Goal: Task Accomplishment & Management: Manage account settings

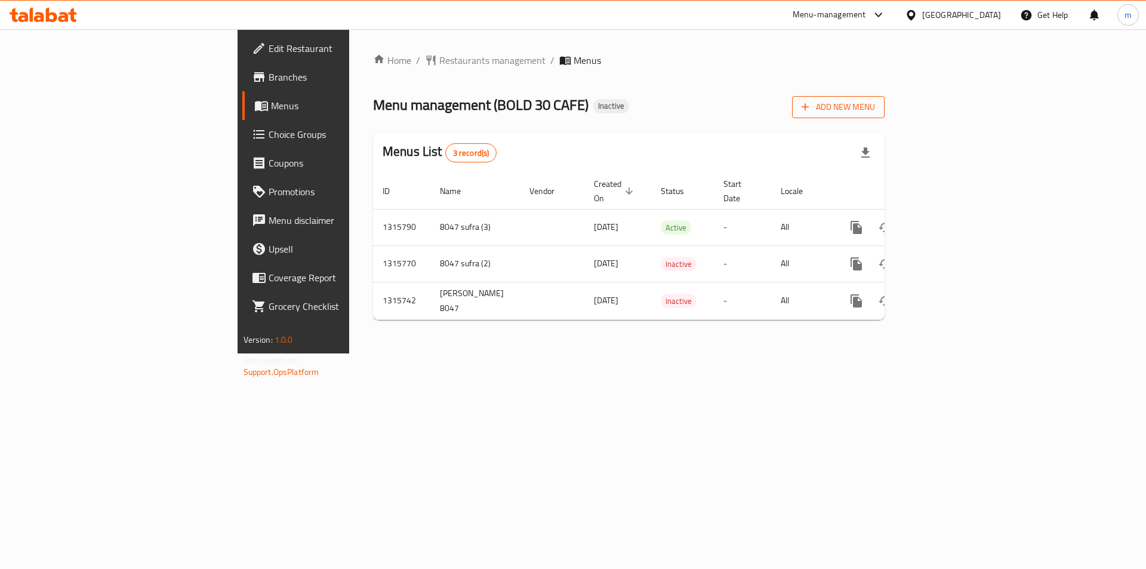
click at [875, 106] on span "Add New Menu" at bounding box center [838, 107] width 73 height 15
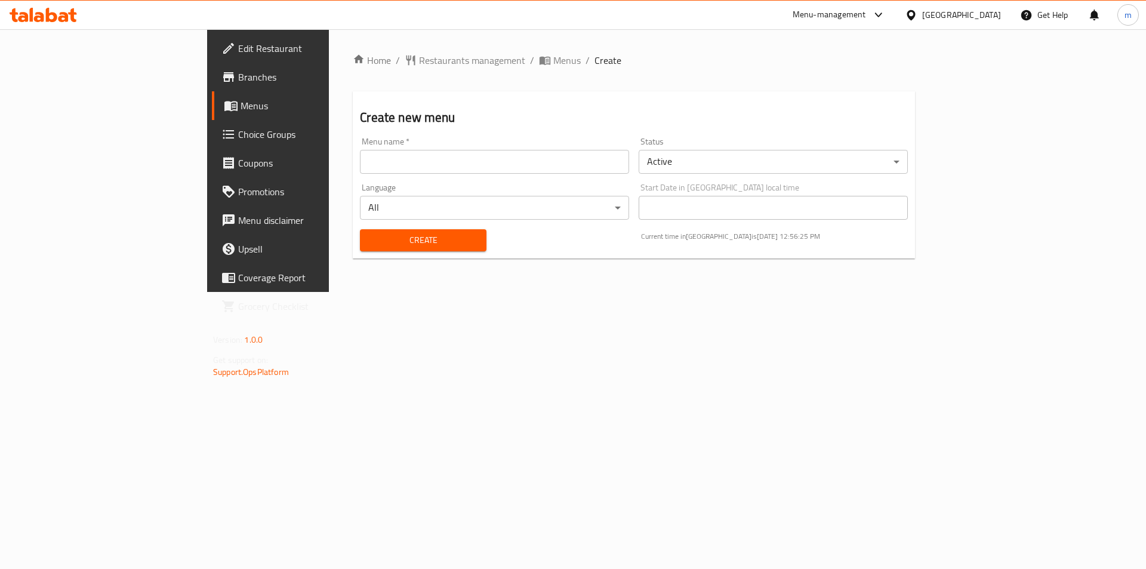
click at [360, 157] on input "text" at bounding box center [494, 162] width 269 height 24
type input "[PERSON_NAME] 8037"
click at [392, 236] on span "Create" at bounding box center [422, 240] width 107 height 15
click at [241, 111] on span "Menus" at bounding box center [315, 105] width 149 height 14
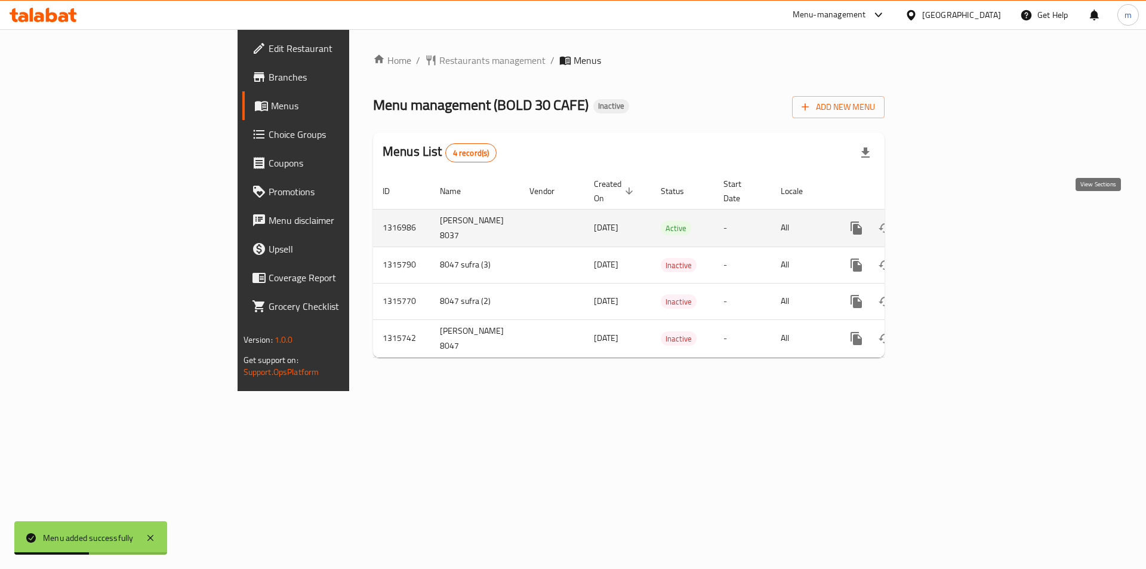
click at [948, 223] on icon "enhanced table" at bounding box center [942, 228] width 11 height 11
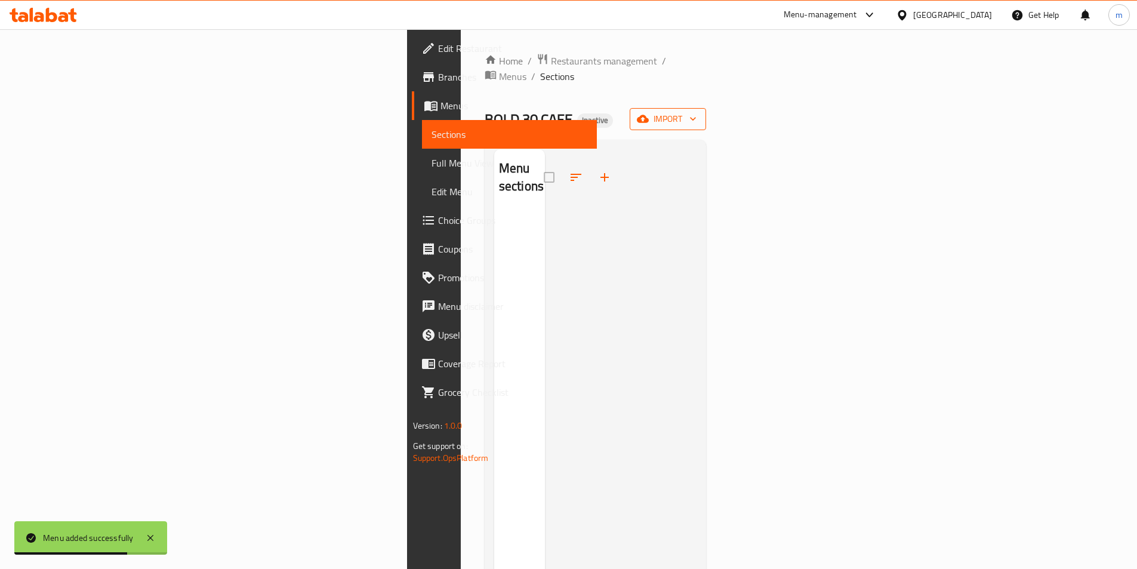
click at [649, 115] on icon "button" at bounding box center [643, 119] width 12 height 8
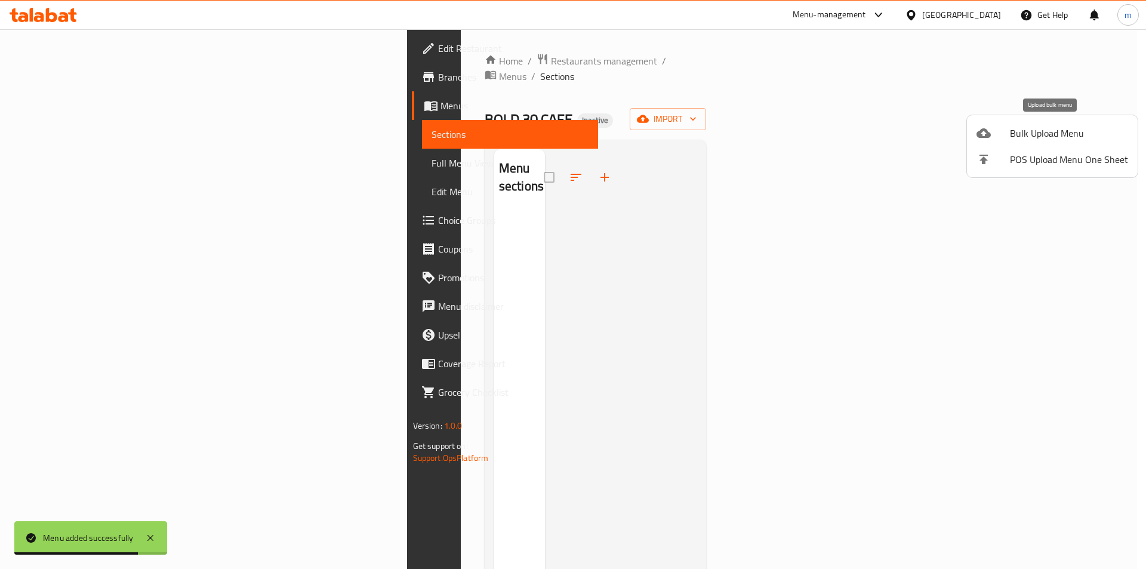
click at [1002, 138] on div at bounding box center [992, 133] width 33 height 14
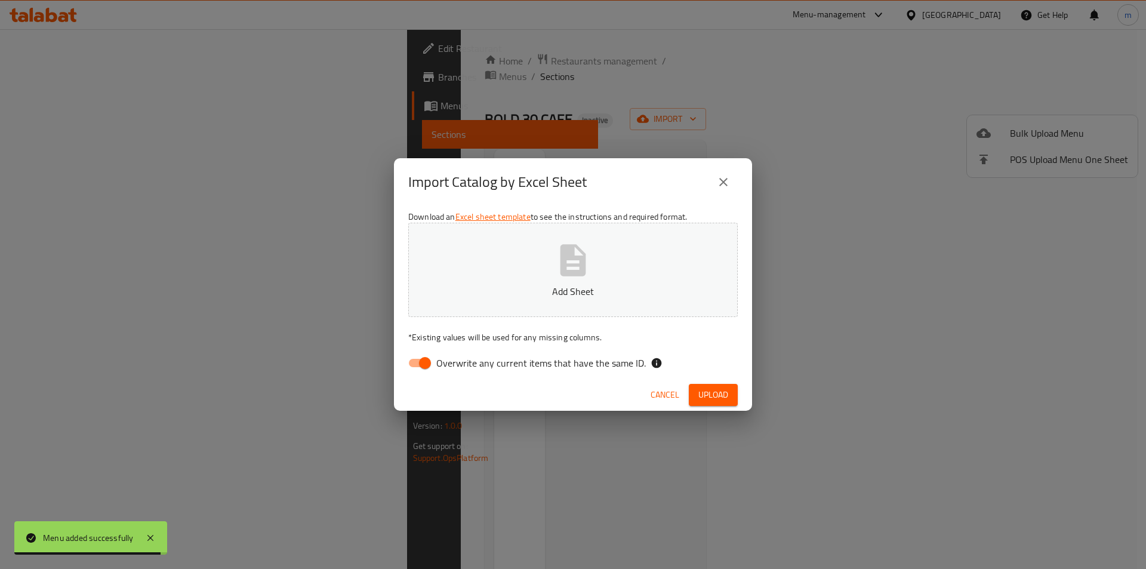
drag, startPoint x: 420, startPoint y: 366, endPoint x: 529, endPoint y: 305, distance: 124.8
click at [421, 366] on input "Overwrite any current items that have the same ID." at bounding box center [425, 363] width 68 height 23
checkbox input "false"
click at [714, 399] on span "Upload" at bounding box center [713, 394] width 30 height 15
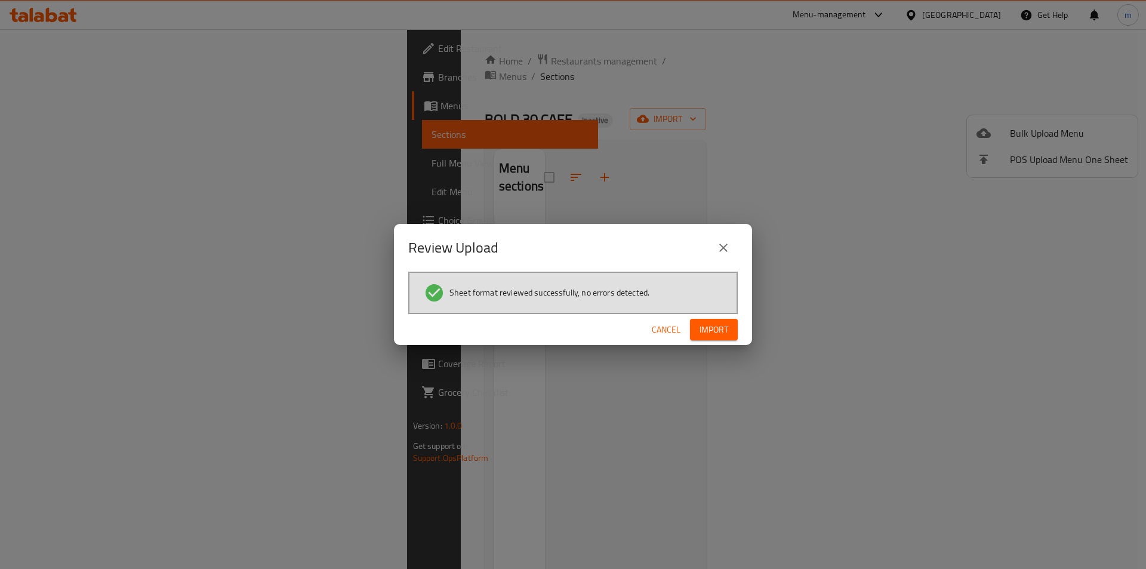
click at [699, 333] on span "Import" at bounding box center [713, 329] width 29 height 15
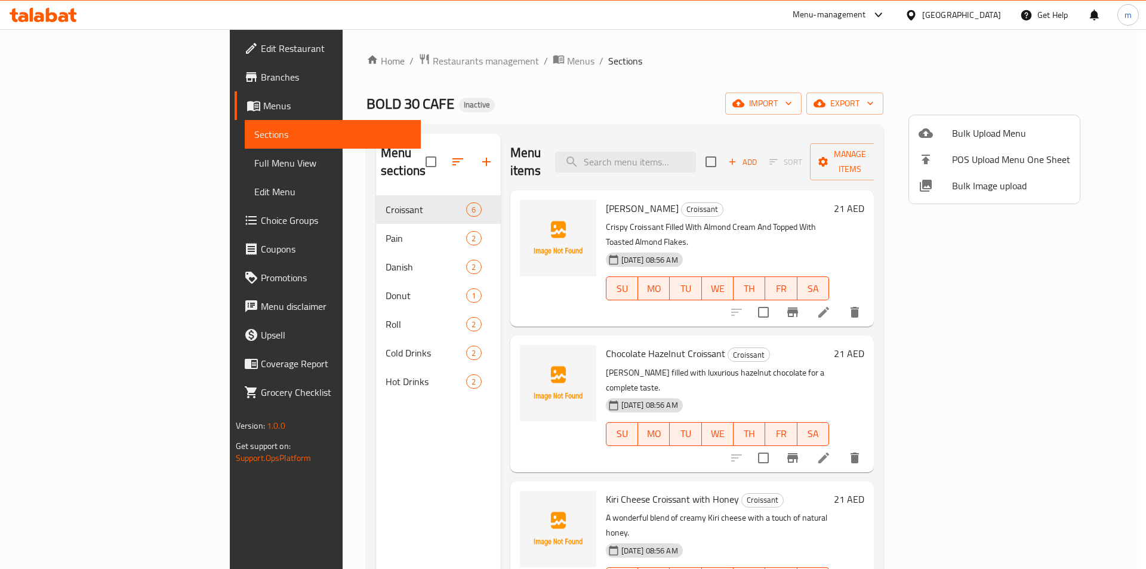
click at [51, 165] on div at bounding box center [573, 284] width 1146 height 569
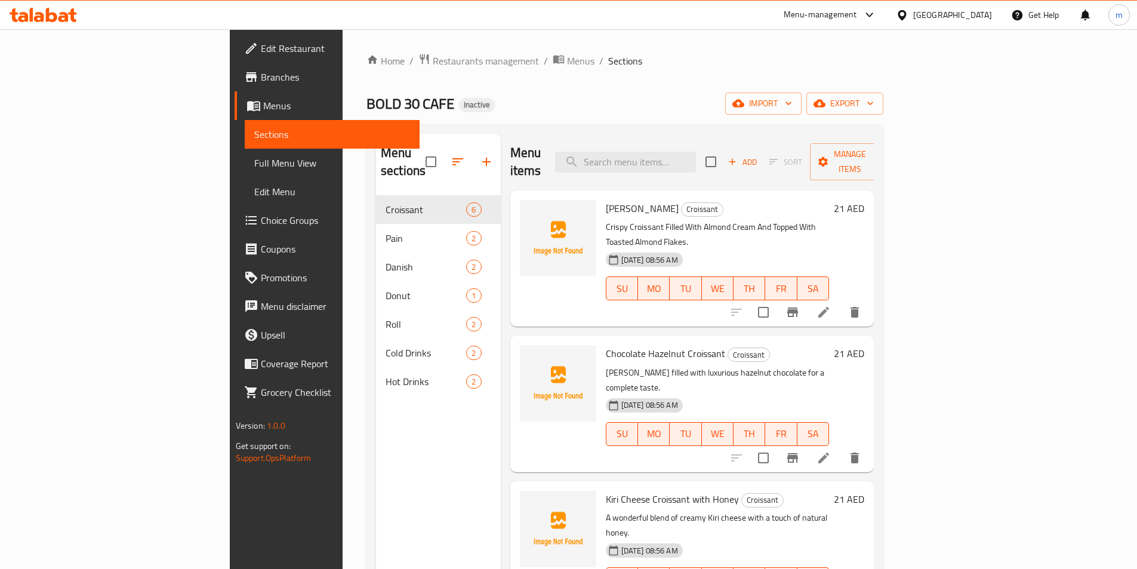
click at [254, 165] on span "Full Menu View" at bounding box center [332, 163] width 156 height 14
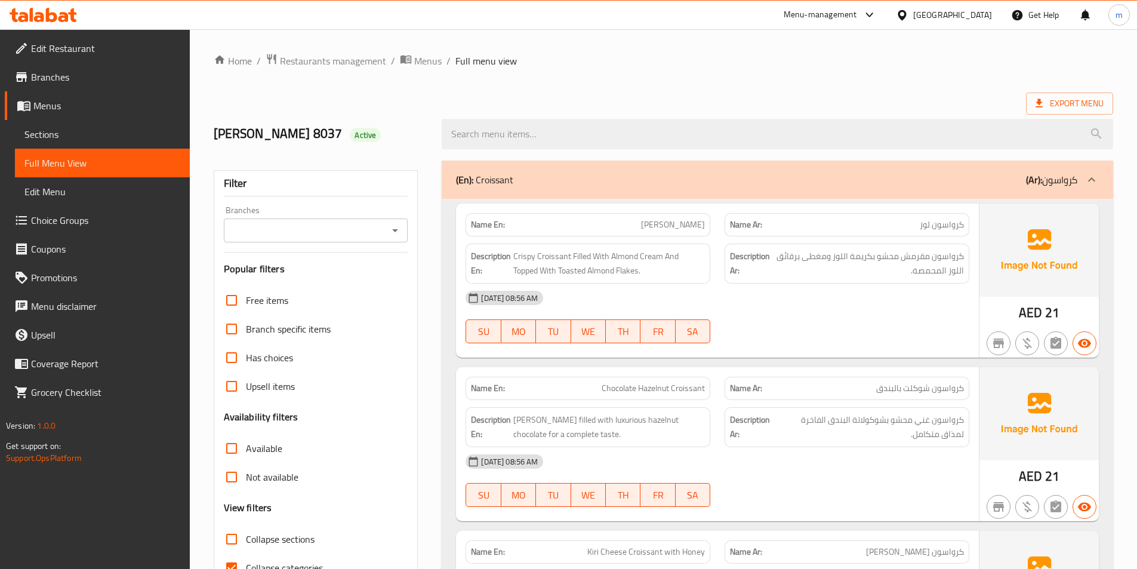
click at [238, 559] on input "Collapse categories" at bounding box center [231, 567] width 29 height 29
checkbox input "false"
click at [1047, 109] on span "Export Menu" at bounding box center [1069, 103] width 68 height 15
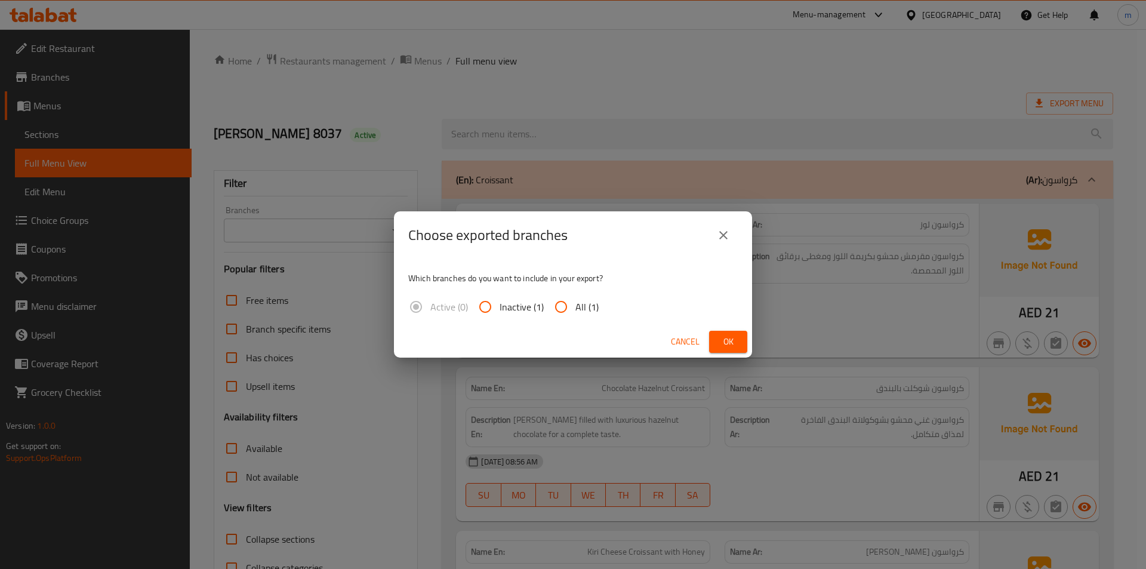
click at [563, 305] on input "All (1)" at bounding box center [561, 306] width 29 height 29
radio input "true"
click at [716, 341] on button "Ok" at bounding box center [728, 342] width 38 height 22
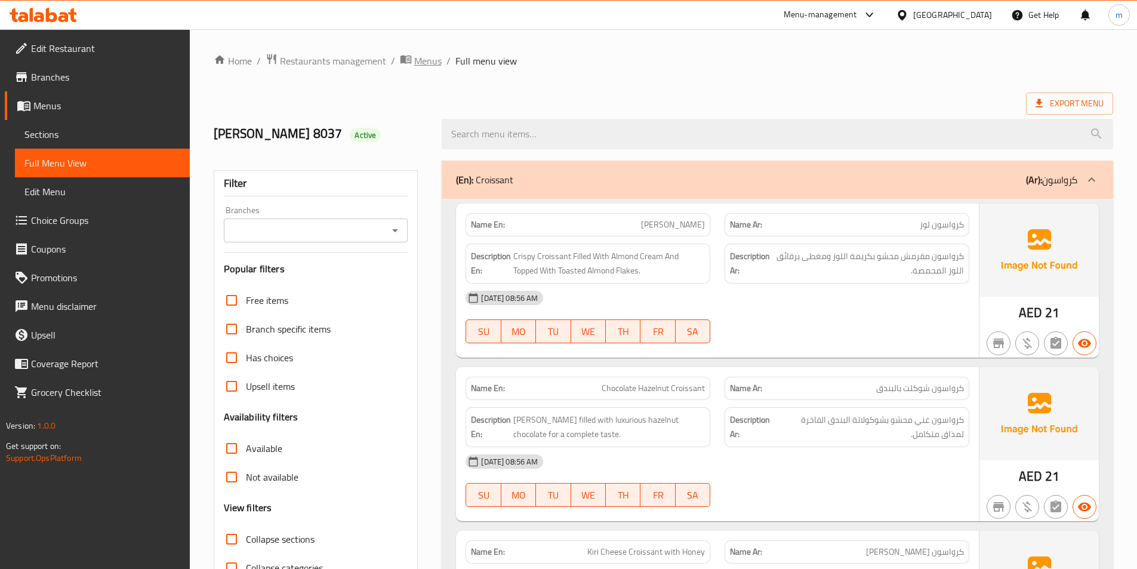
click at [431, 68] on span "Menus" at bounding box center [427, 61] width 27 height 14
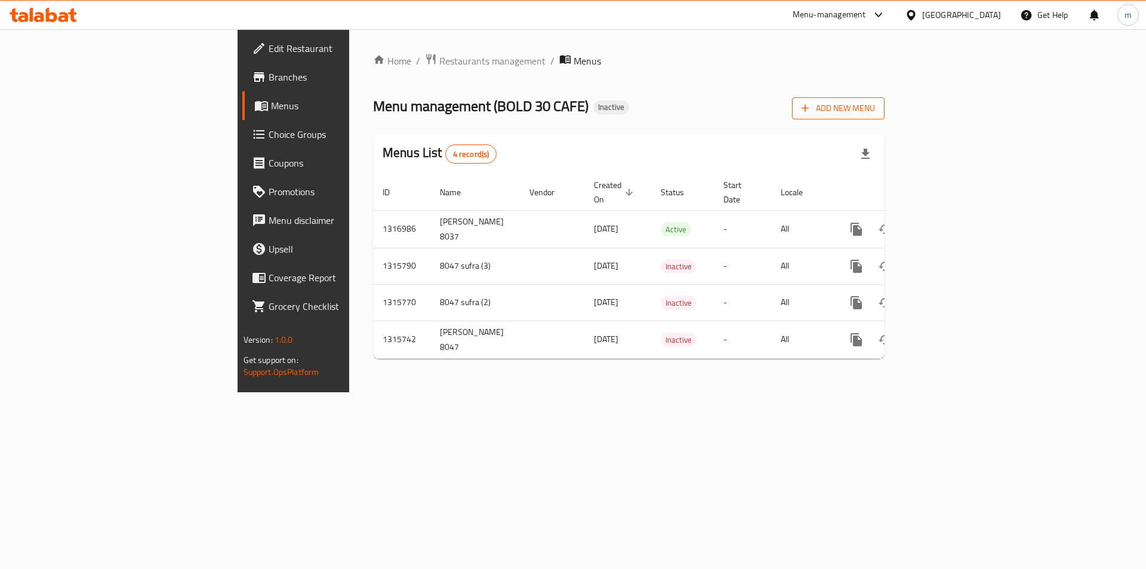
click at [875, 110] on span "Add New Menu" at bounding box center [838, 108] width 73 height 15
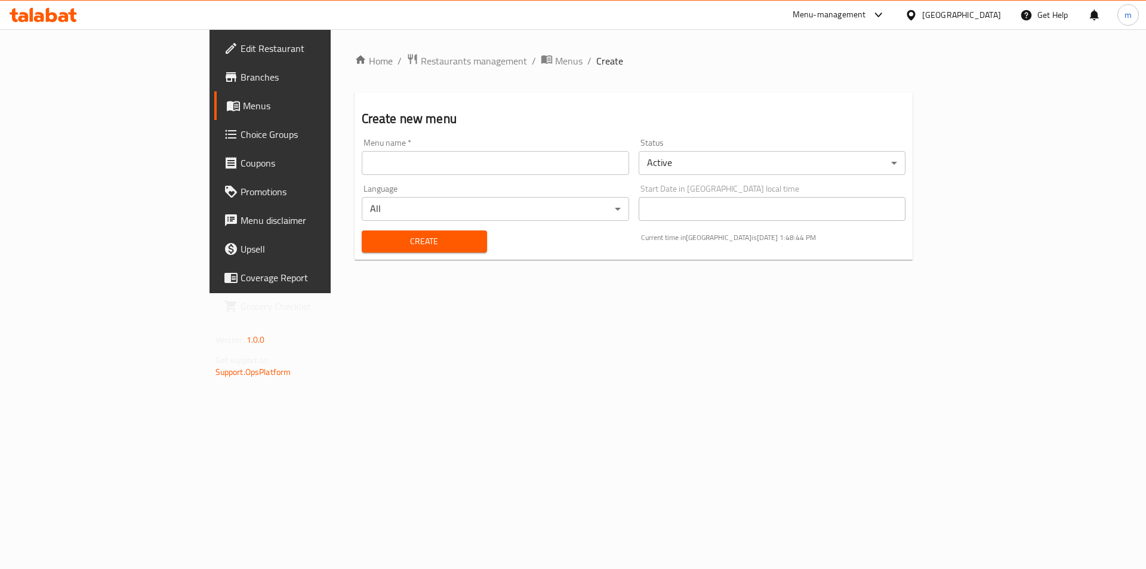
click at [377, 167] on input "text" at bounding box center [495, 163] width 267 height 24
click at [383, 161] on input "[PERSON_NAME] 8037" at bounding box center [495, 163] width 267 height 24
click at [362, 159] on input "[PERSON_NAME] 8037" at bounding box center [495, 163] width 267 height 24
click at [362, 161] on input "[PERSON_NAME] 8037" at bounding box center [495, 163] width 267 height 24
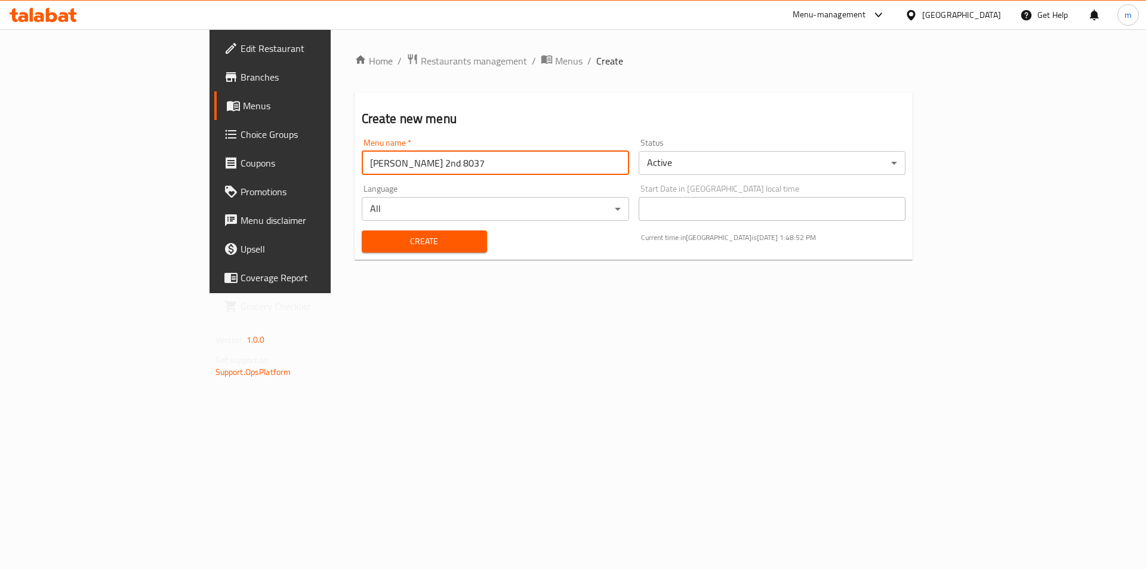
type input "[PERSON_NAME] 2nd 8037"
click at [371, 244] on span "Create" at bounding box center [424, 241] width 106 height 15
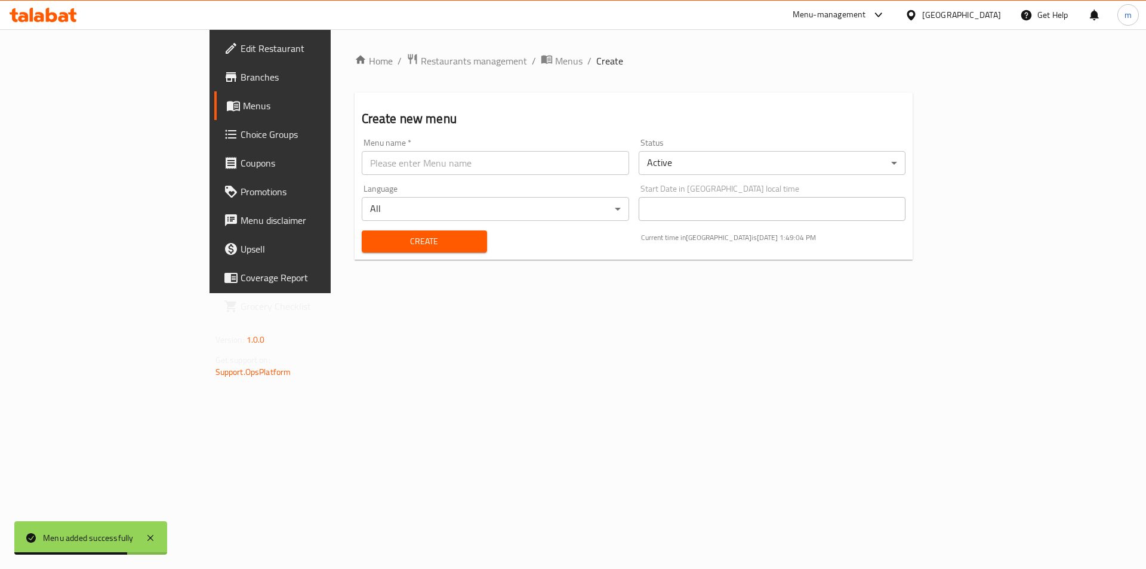
click at [243, 103] on span "Menus" at bounding box center [317, 105] width 149 height 14
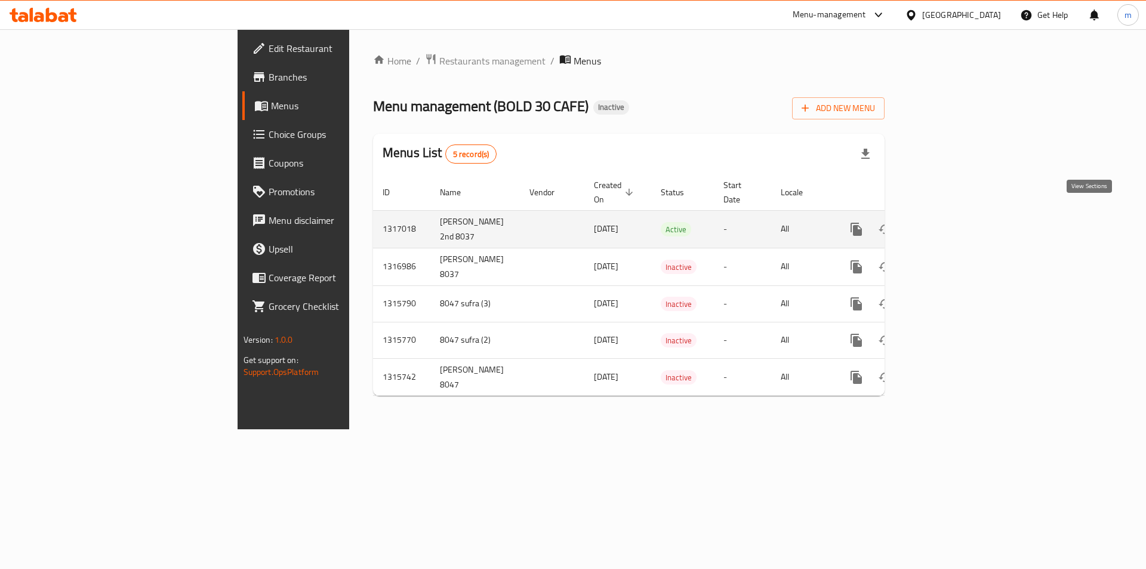
click at [950, 222] on icon "enhanced table" at bounding box center [942, 229] width 14 height 14
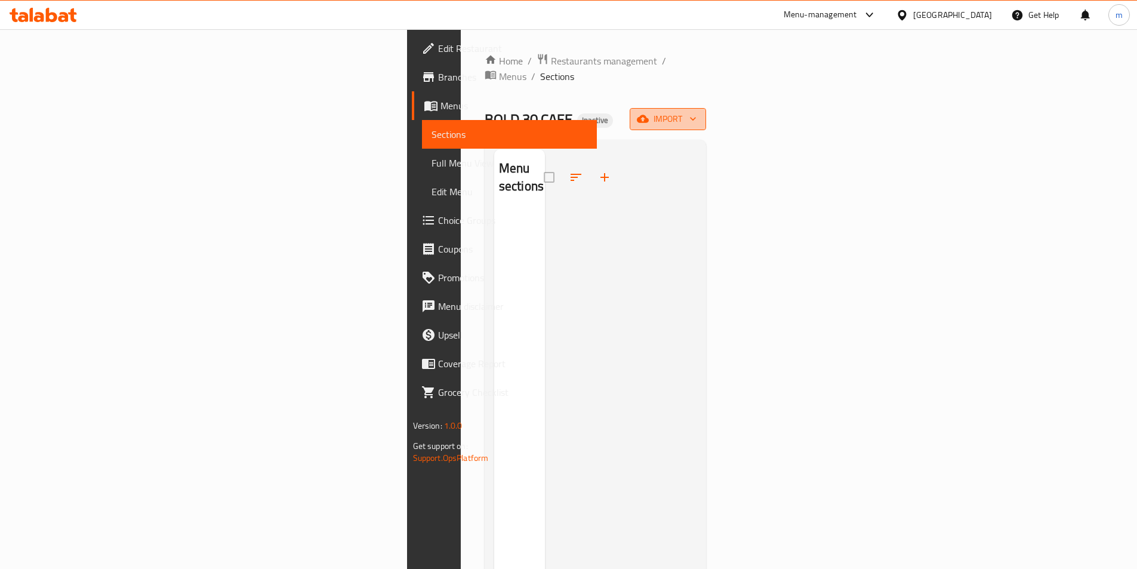
click at [696, 112] on span "import" at bounding box center [667, 119] width 57 height 15
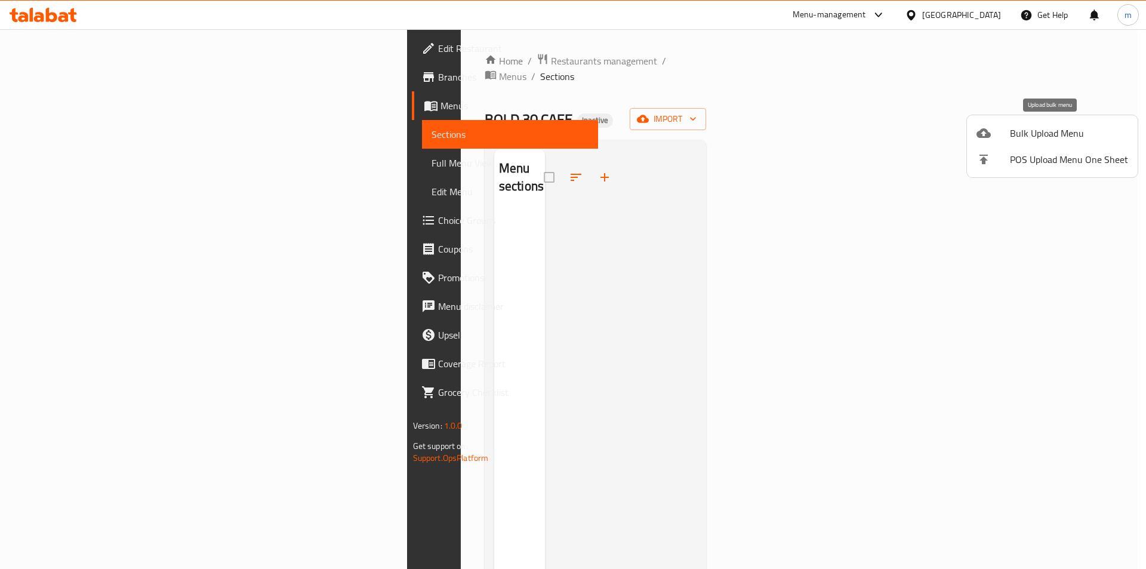
click at [1034, 126] on span "Bulk Upload Menu" at bounding box center [1069, 133] width 118 height 14
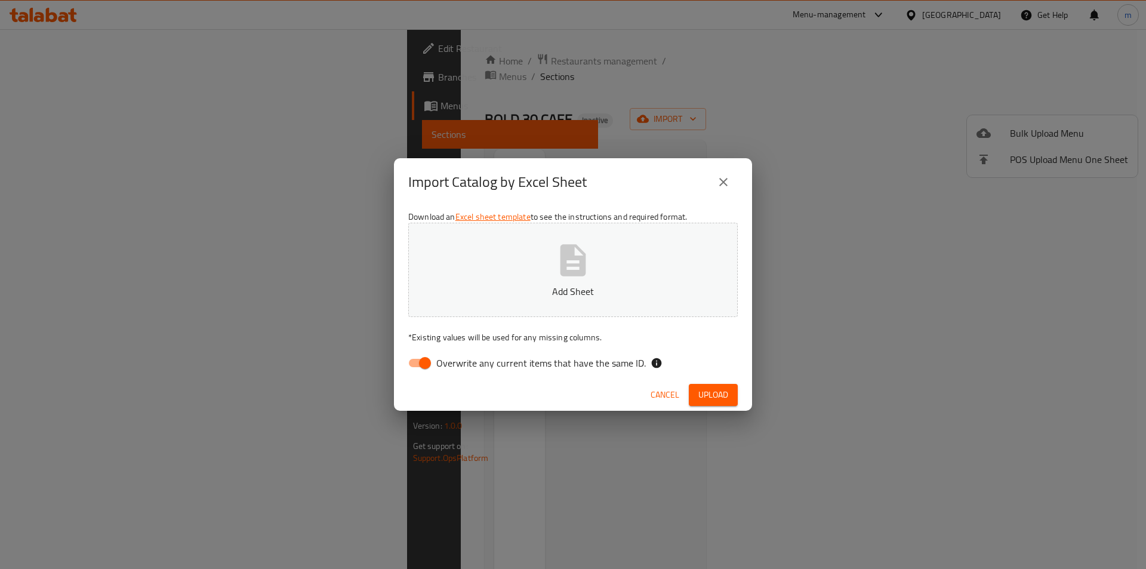
click at [418, 371] on input "Overwrite any current items that have the same ID." at bounding box center [425, 363] width 68 height 23
checkbox input "false"
click at [720, 399] on span "Upload" at bounding box center [713, 394] width 30 height 15
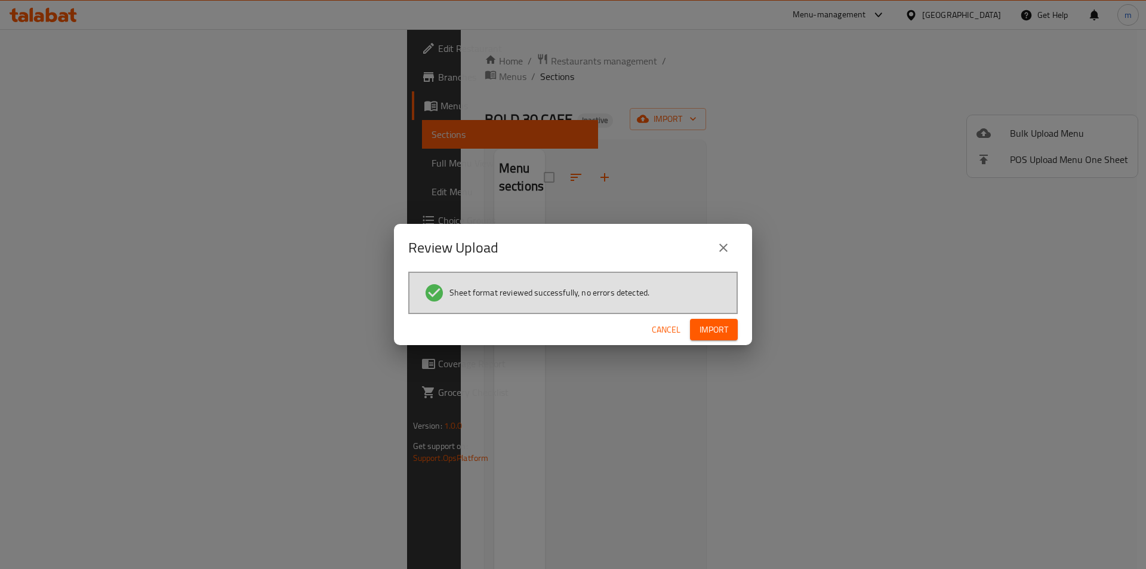
click at [723, 331] on span "Import" at bounding box center [713, 329] width 29 height 15
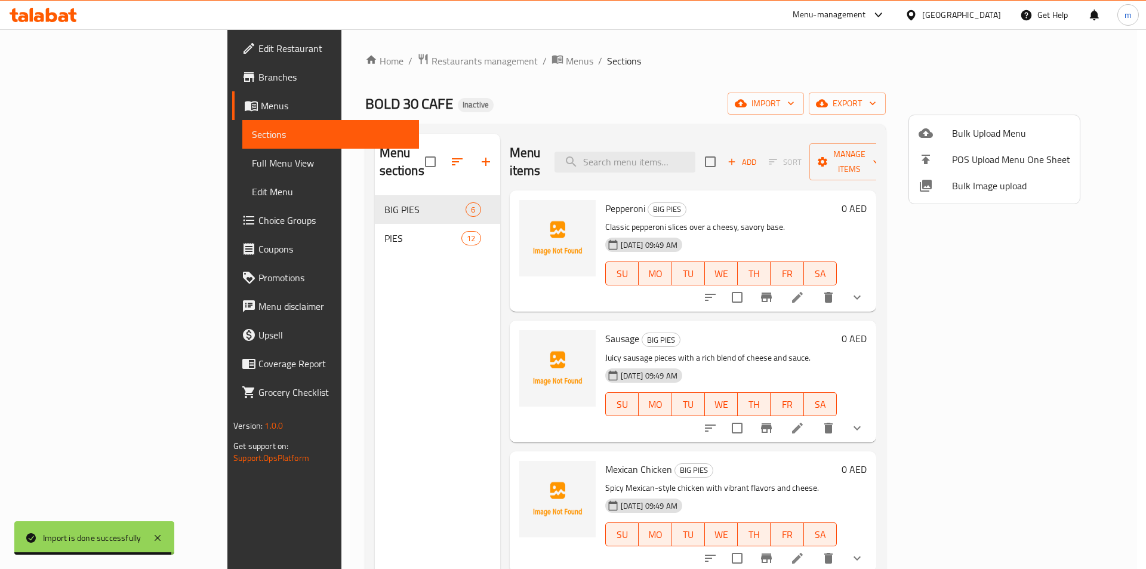
click at [884, 103] on div at bounding box center [573, 284] width 1146 height 569
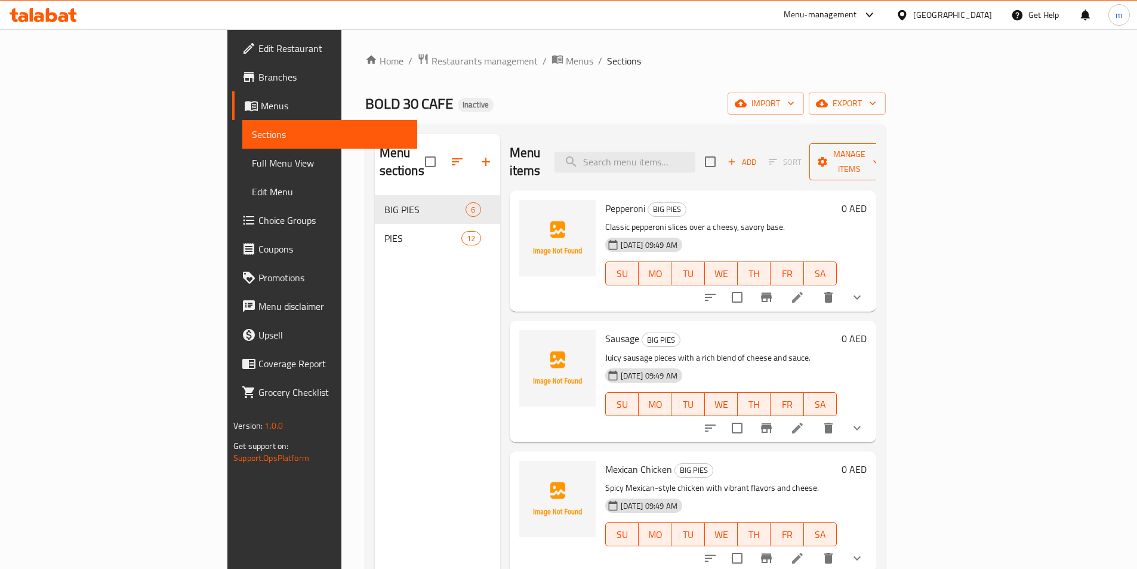
click at [880, 147] on span "Manage items" at bounding box center [849, 162] width 61 height 30
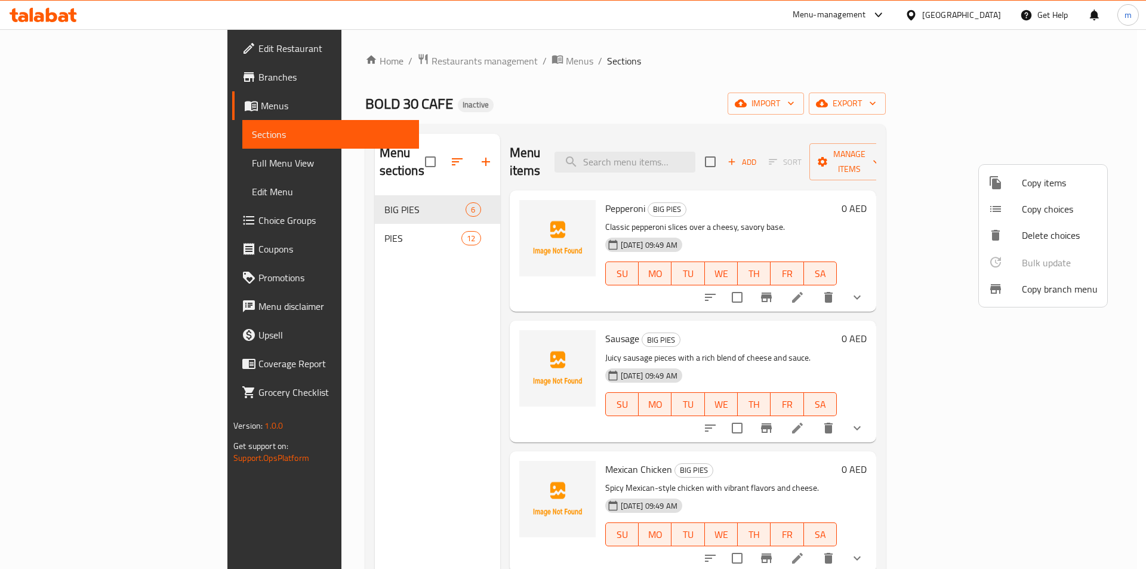
click at [1074, 149] on div at bounding box center [573, 284] width 1146 height 569
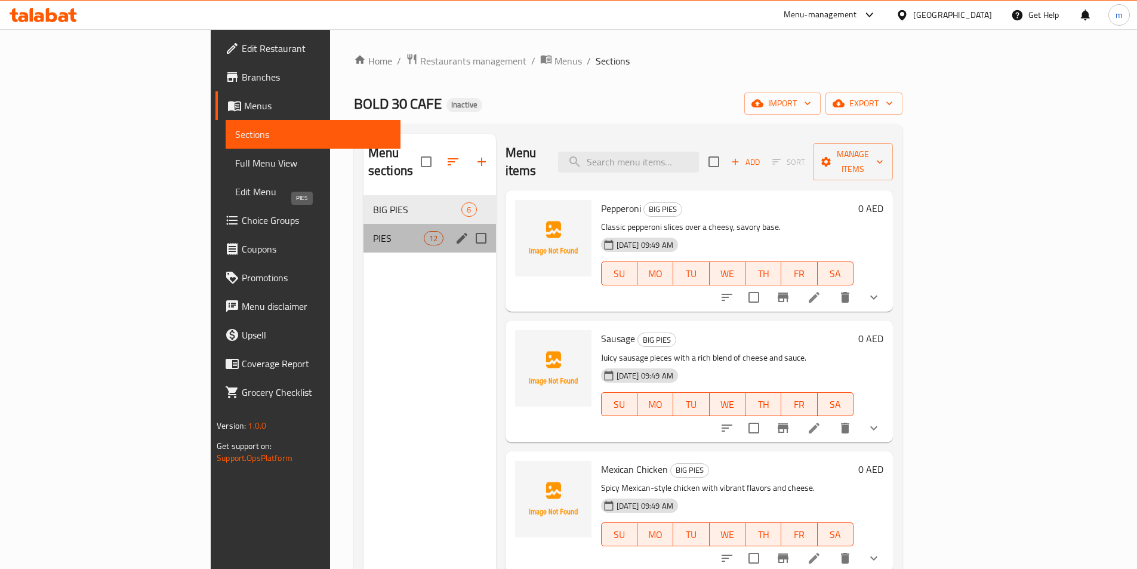
click at [373, 231] on span "PIES" at bounding box center [398, 238] width 51 height 14
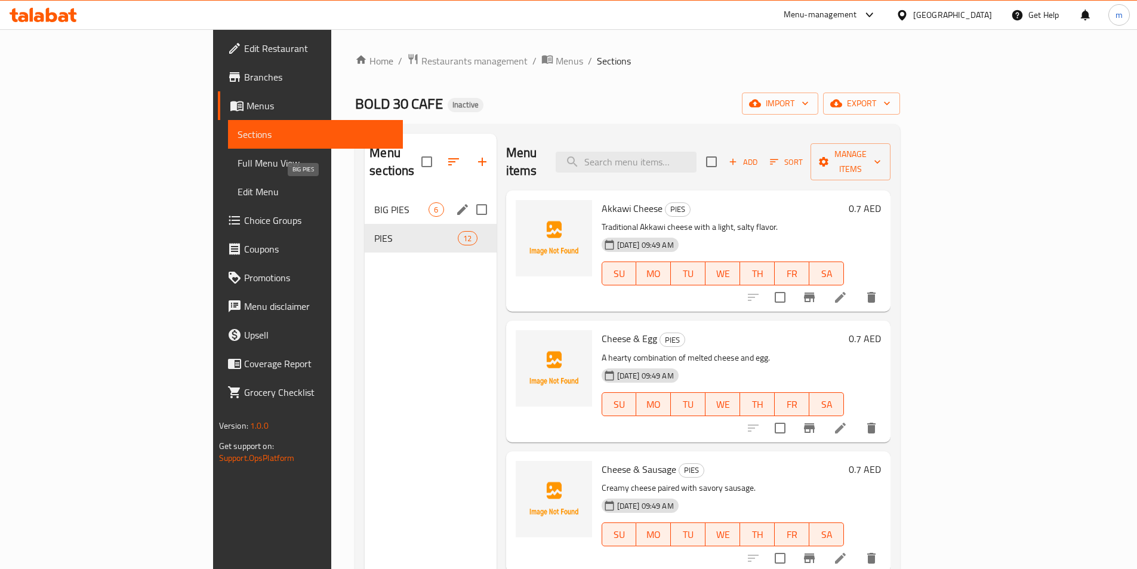
click at [374, 202] on span "BIG PIES" at bounding box center [401, 209] width 54 height 14
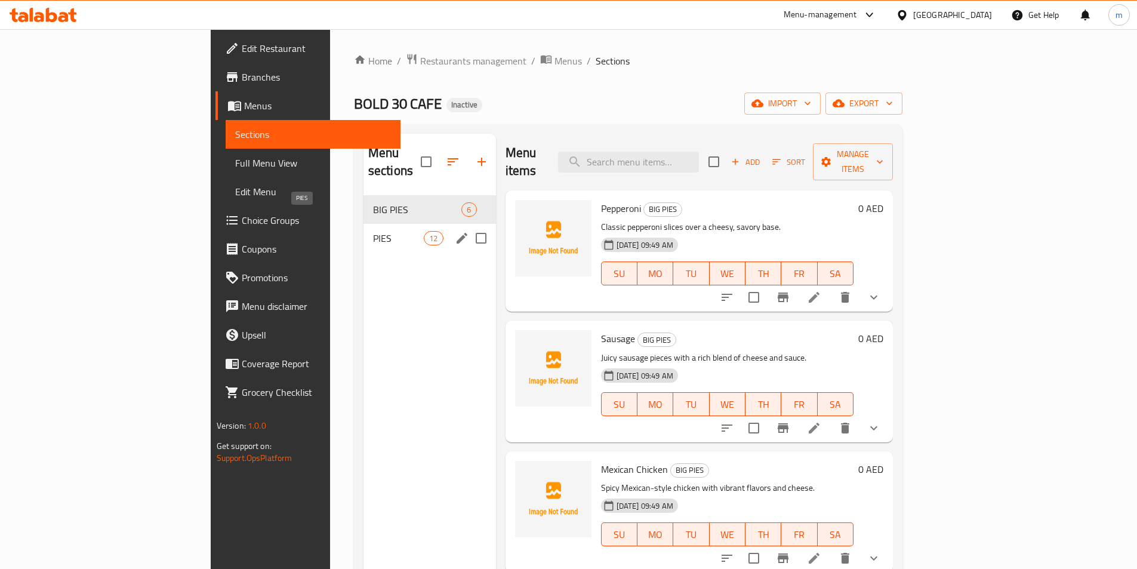
click at [373, 231] on span "PIES" at bounding box center [398, 238] width 51 height 14
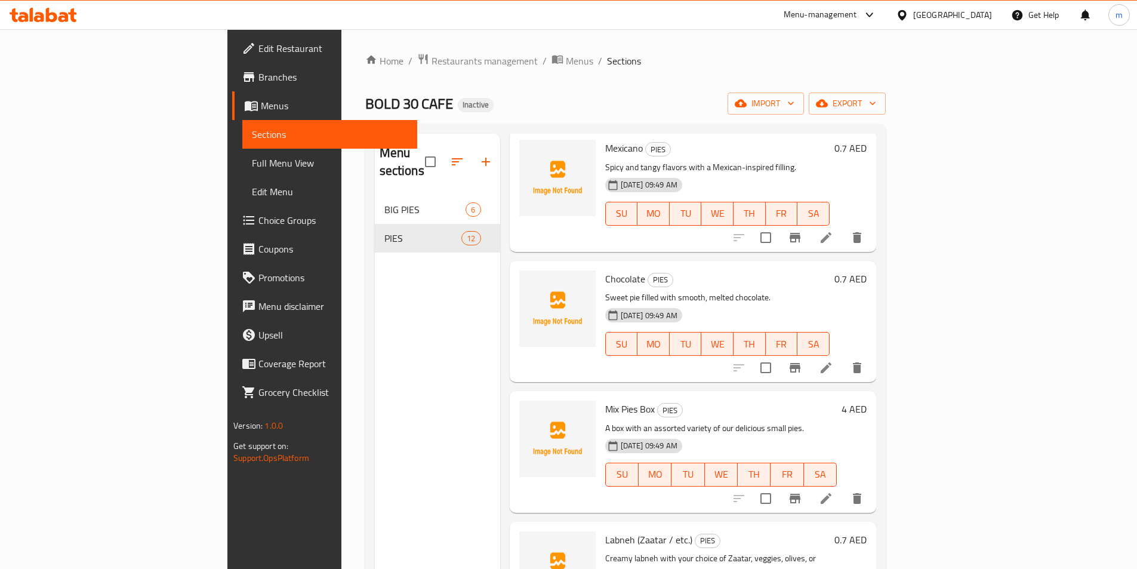
scroll to position [1025, 0]
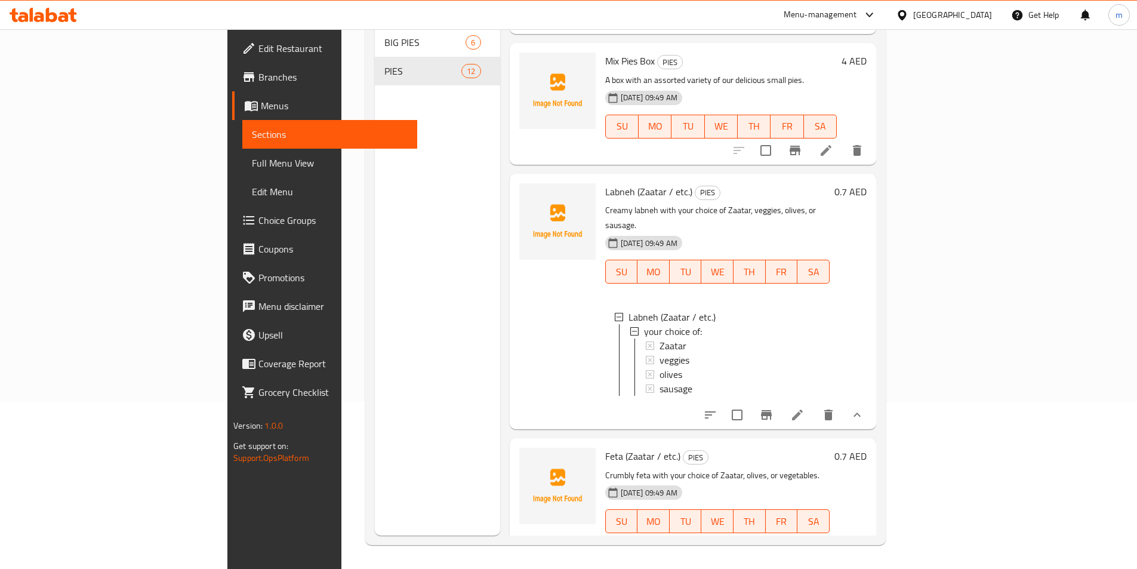
scroll to position [2, 0]
click at [804, 408] on icon at bounding box center [797, 415] width 14 height 14
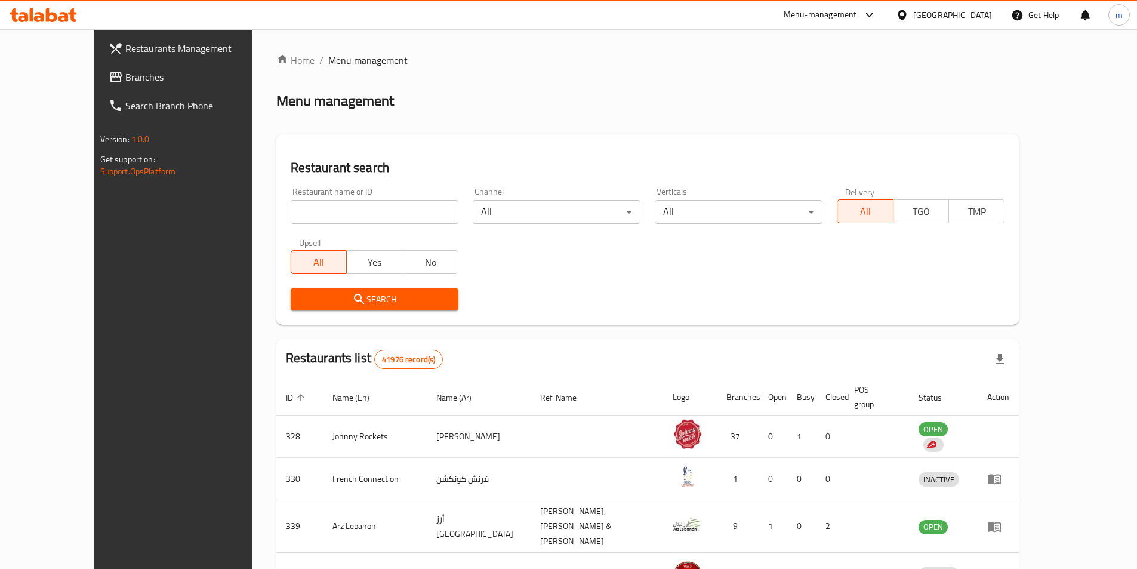
click at [125, 78] on span "Branches" at bounding box center [199, 77] width 149 height 14
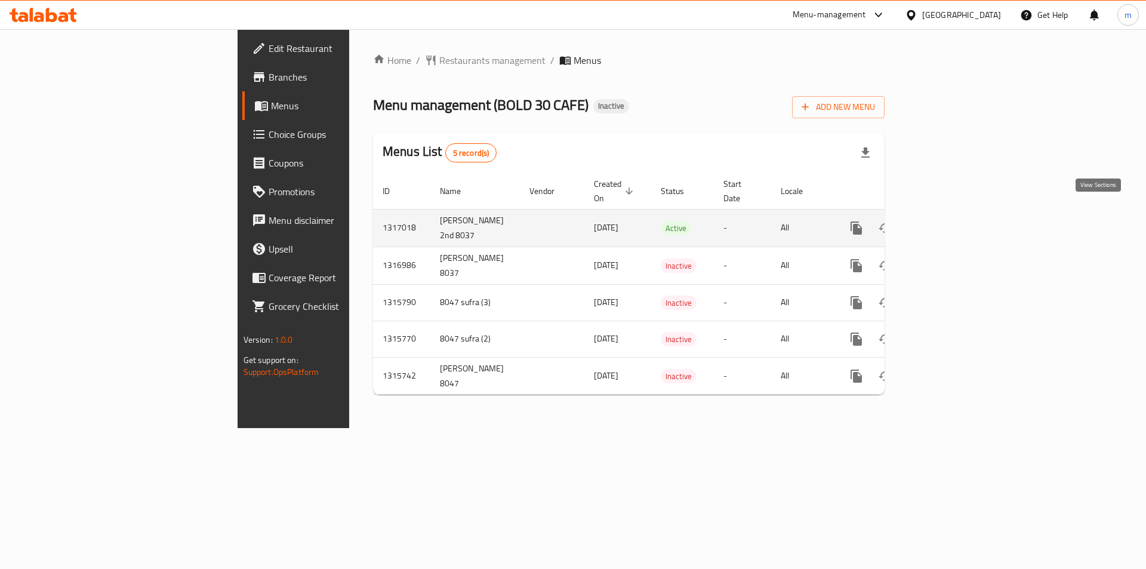
click at [950, 221] on icon "enhanced table" at bounding box center [942, 228] width 14 height 14
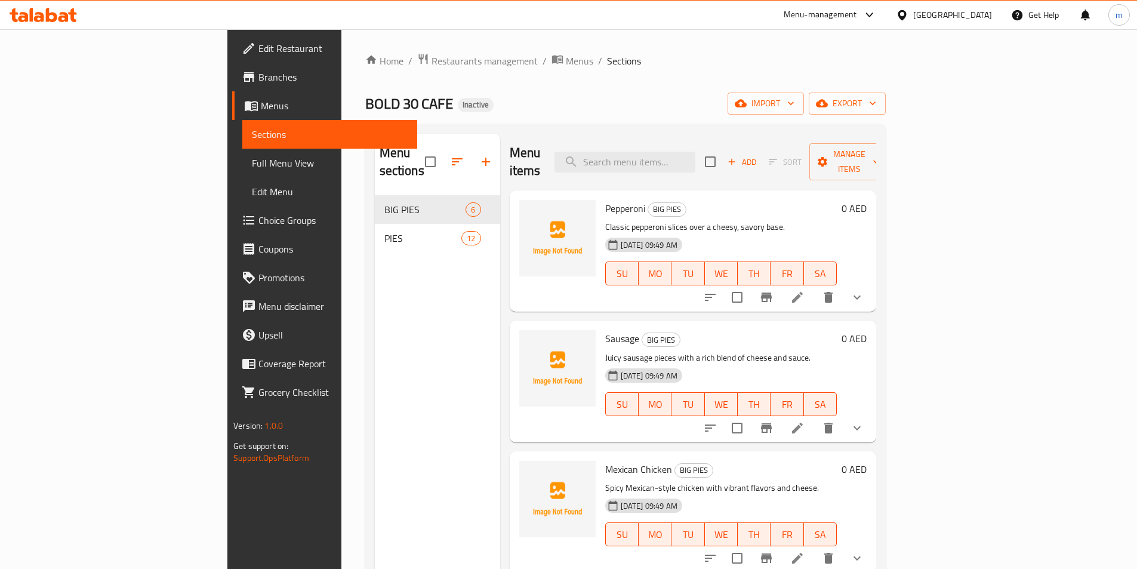
click at [252, 161] on span "Full Menu View" at bounding box center [330, 163] width 156 height 14
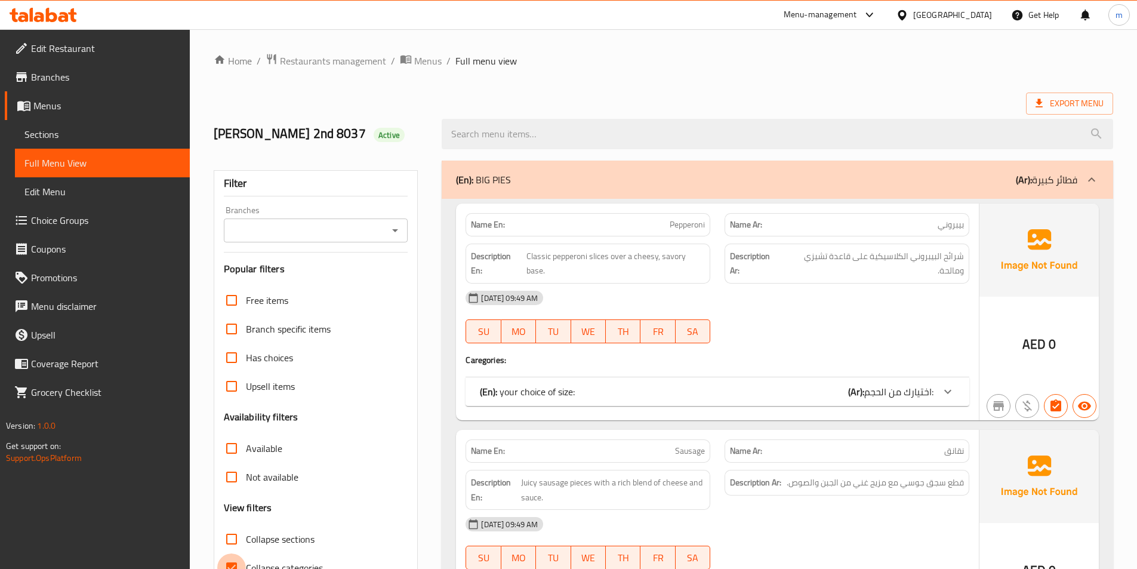
click at [240, 564] on input "Collapse categories" at bounding box center [231, 567] width 29 height 29
checkbox input "false"
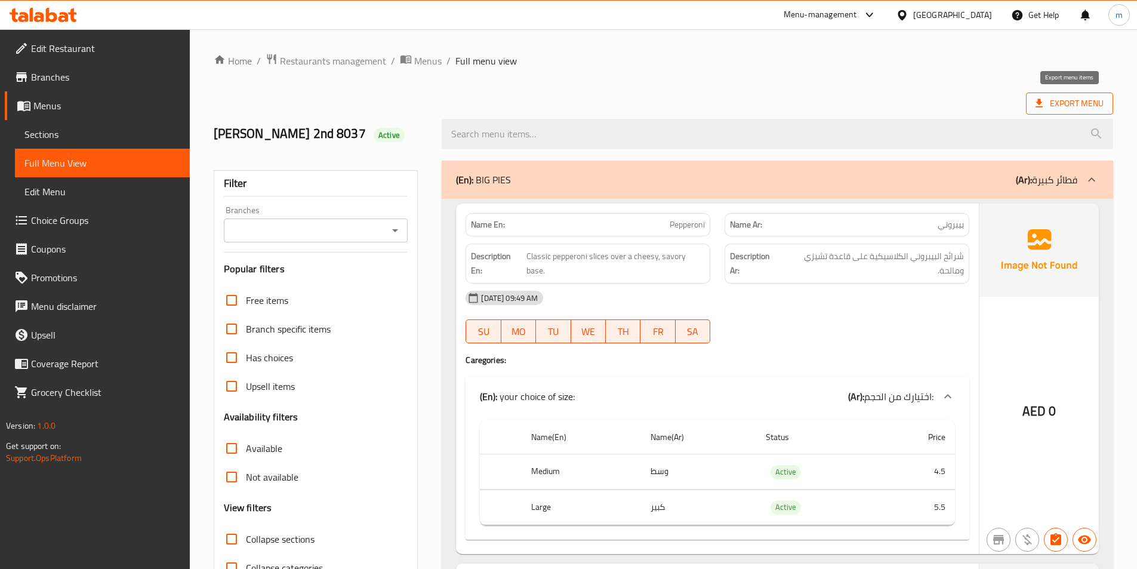
click at [1072, 107] on span "Export Menu" at bounding box center [1069, 103] width 68 height 15
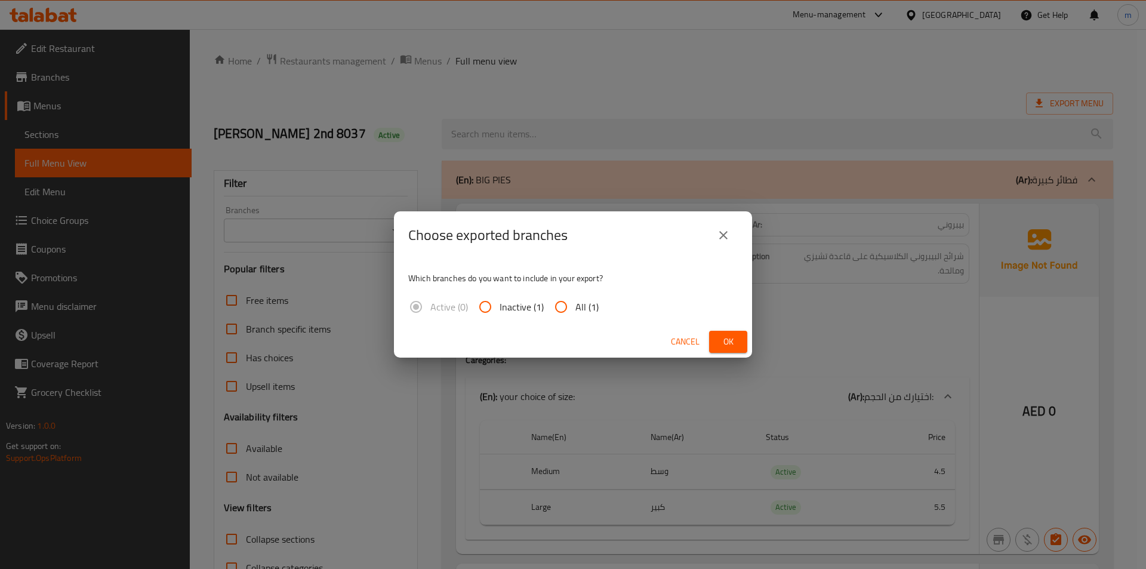
click at [560, 309] on input "All (1)" at bounding box center [561, 306] width 29 height 29
radio input "true"
click at [728, 347] on span "Ok" at bounding box center [728, 341] width 19 height 15
